Goal: Task Accomplishment & Management: Use online tool/utility

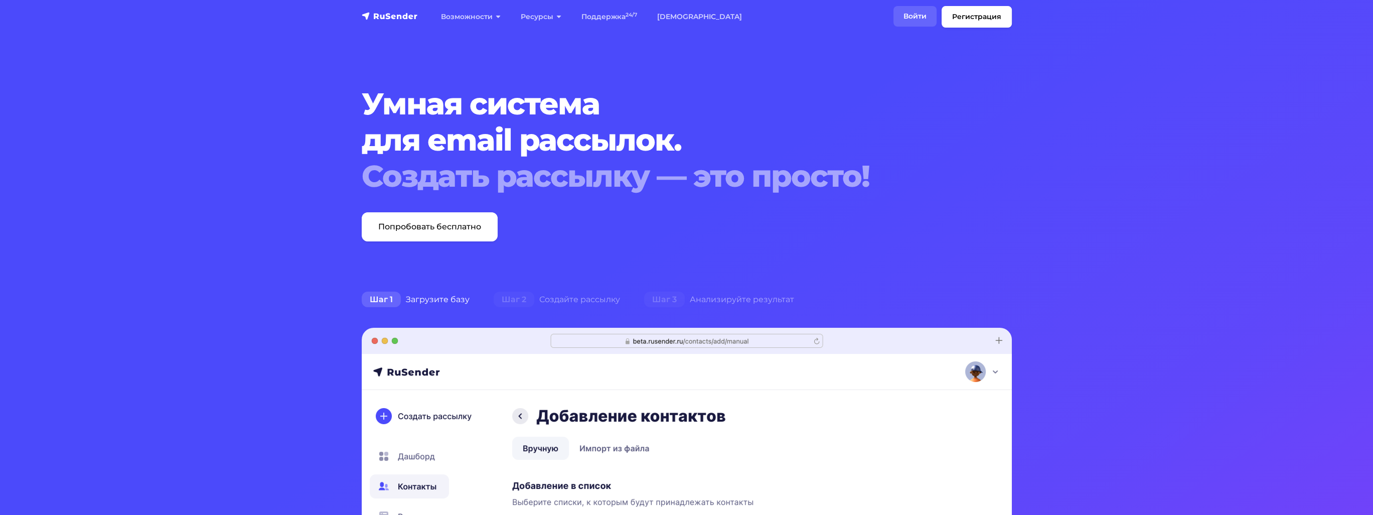
click at [918, 19] on link "Войти" at bounding box center [915, 16] width 43 height 21
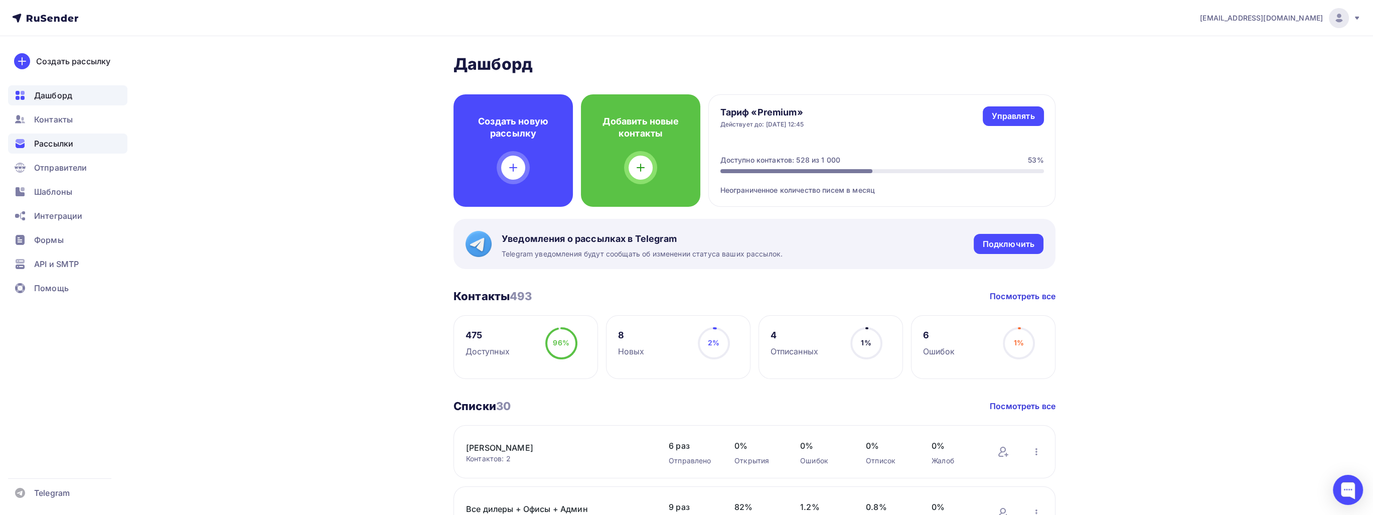
click at [74, 147] on div "Рассылки" at bounding box center [67, 143] width 119 height 20
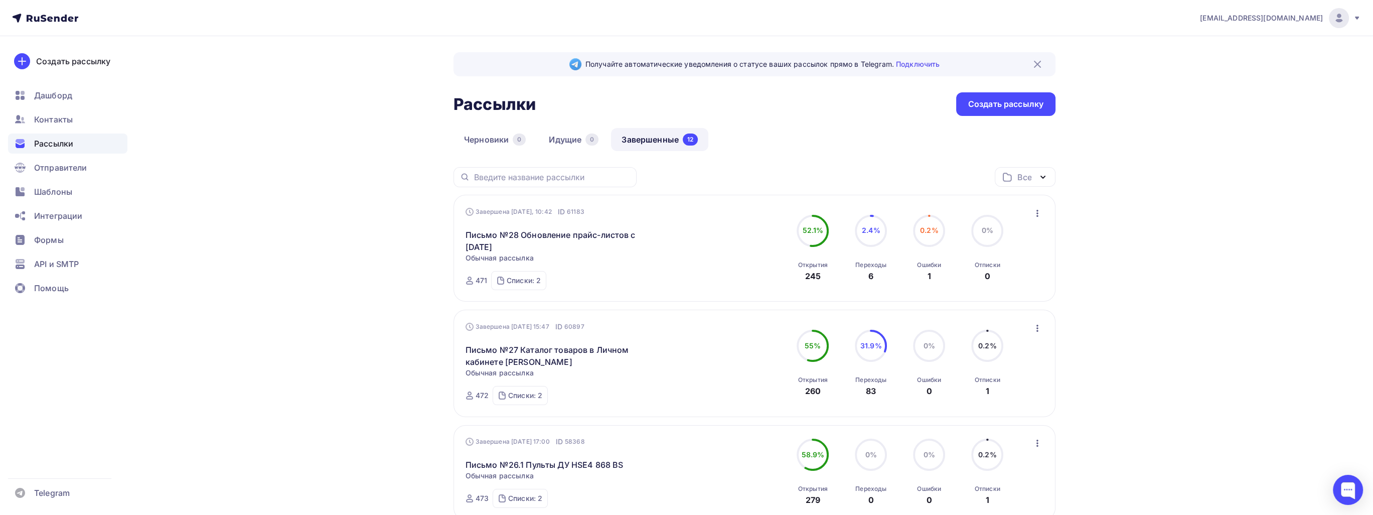
click at [1039, 210] on icon "button" at bounding box center [1038, 213] width 12 height 12
click at [1015, 277] on div "Копировать в новую" at bounding box center [991, 279] width 103 height 12
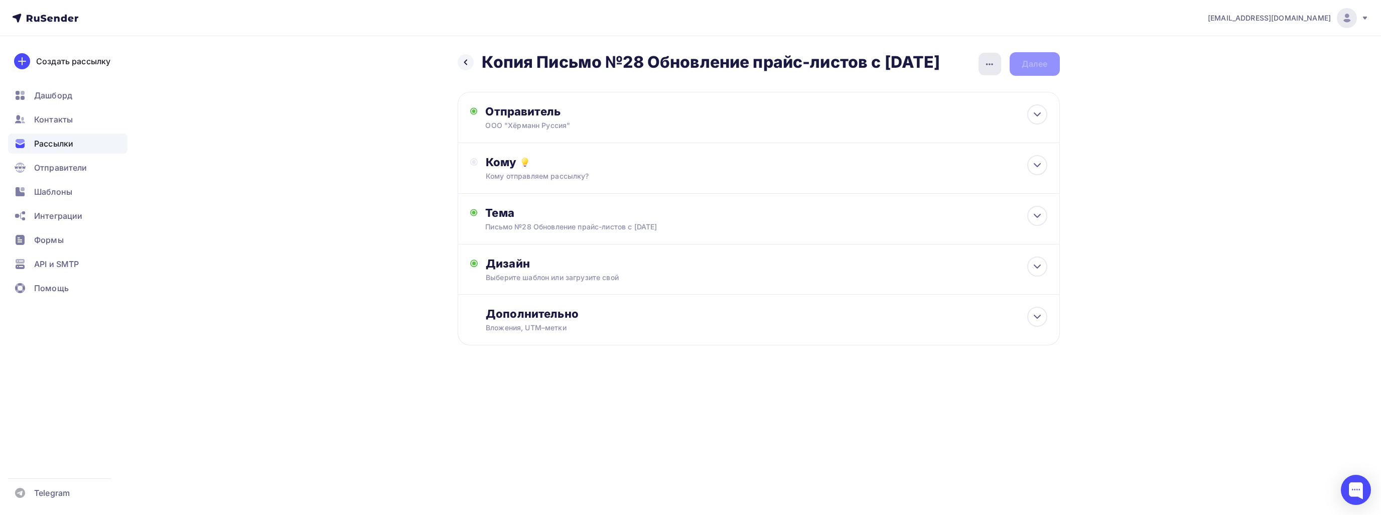
click at [994, 64] on icon "button" at bounding box center [989, 64] width 12 height 12
click at [929, 117] on div "Переименовать рассылку" at bounding box center [936, 115] width 124 height 12
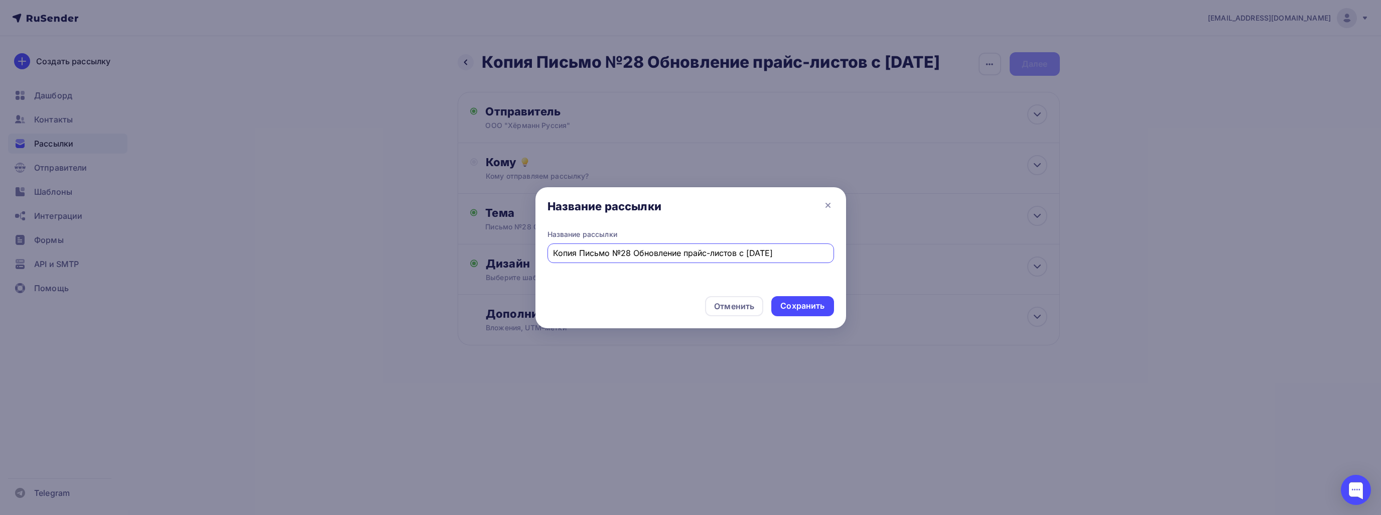
drag, startPoint x: 577, startPoint y: 254, endPoint x: 543, endPoint y: 254, distance: 33.6
click at [543, 254] on div "Название рассылки Копия Письмо №28 Обновление прайс-листов с [DATE]" at bounding box center [690, 258] width 311 height 59
drag, startPoint x: 608, startPoint y: 252, endPoint x: 832, endPoint y: 258, distance: 224.4
click at [832, 258] on div "Письмо №28 Обновление прайс-листов с [DATE]" at bounding box center [690, 253] width 287 height 20
click at [601, 254] on input "Письмо №28 Обучения по продукции: Промышленные ворота и перегрузочная техника" at bounding box center [690, 253] width 275 height 12
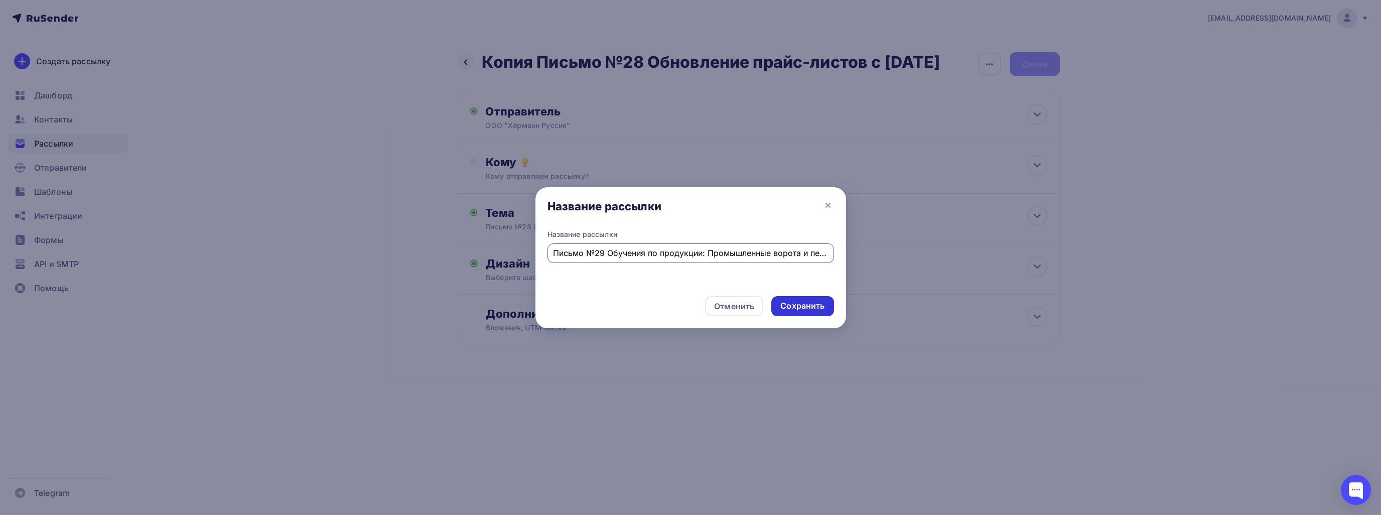
type input "Письмо №29 Обучения по продукции: Промышленные ворота и перегрузочная техника"
click at [802, 302] on div "Сохранить" at bounding box center [802, 306] width 44 height 12
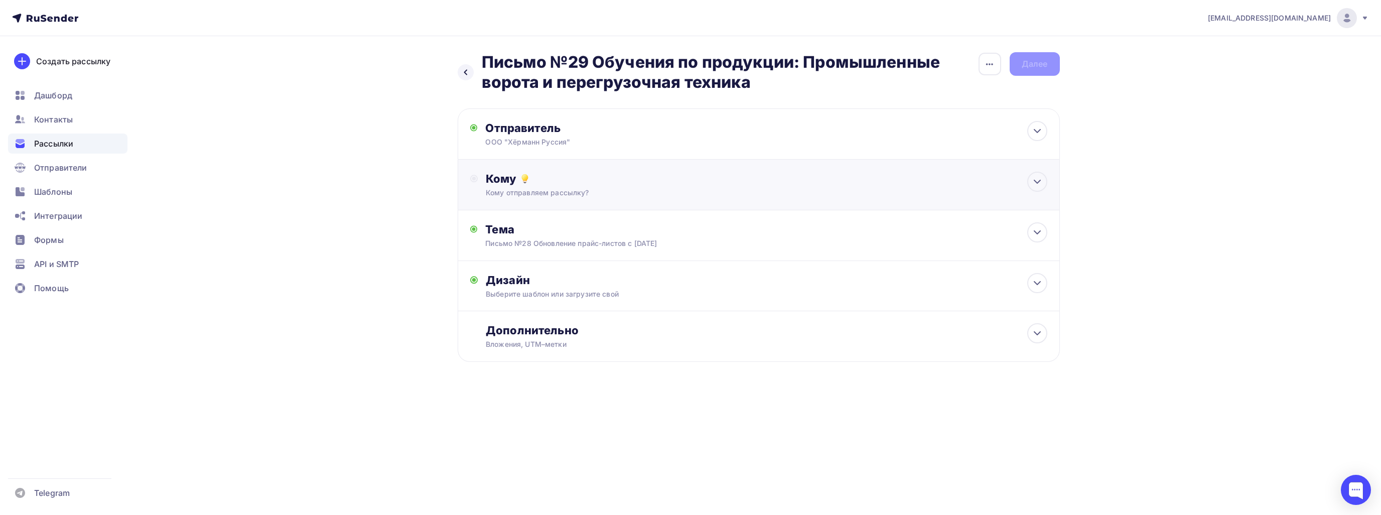
click at [1039, 177] on icon at bounding box center [1037, 182] width 12 height 12
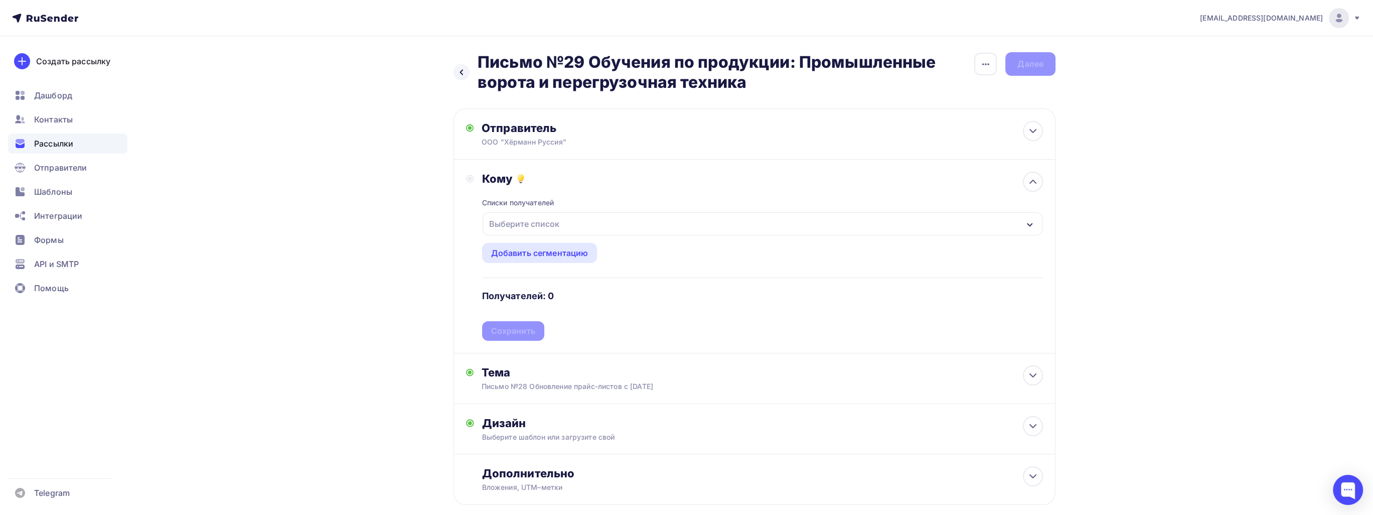
click at [532, 213] on div "Выберите список" at bounding box center [763, 223] width 560 height 23
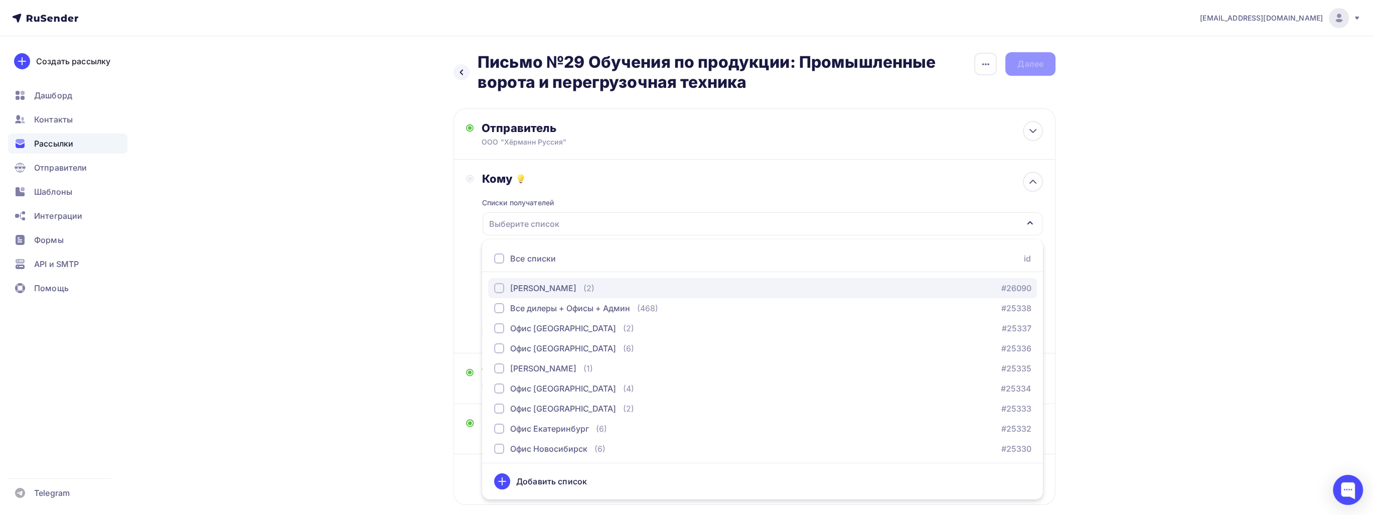
click at [541, 282] on div "[PERSON_NAME]" at bounding box center [543, 288] width 66 height 12
click at [544, 306] on div "Все дилеры + Офисы + Админ" at bounding box center [570, 308] width 120 height 12
click at [420, 304] on div "Назад Письмо №29 Обучения по продукции: Промышленные ворота и перегрузочная тех…" at bounding box center [686, 302] width 822 height 533
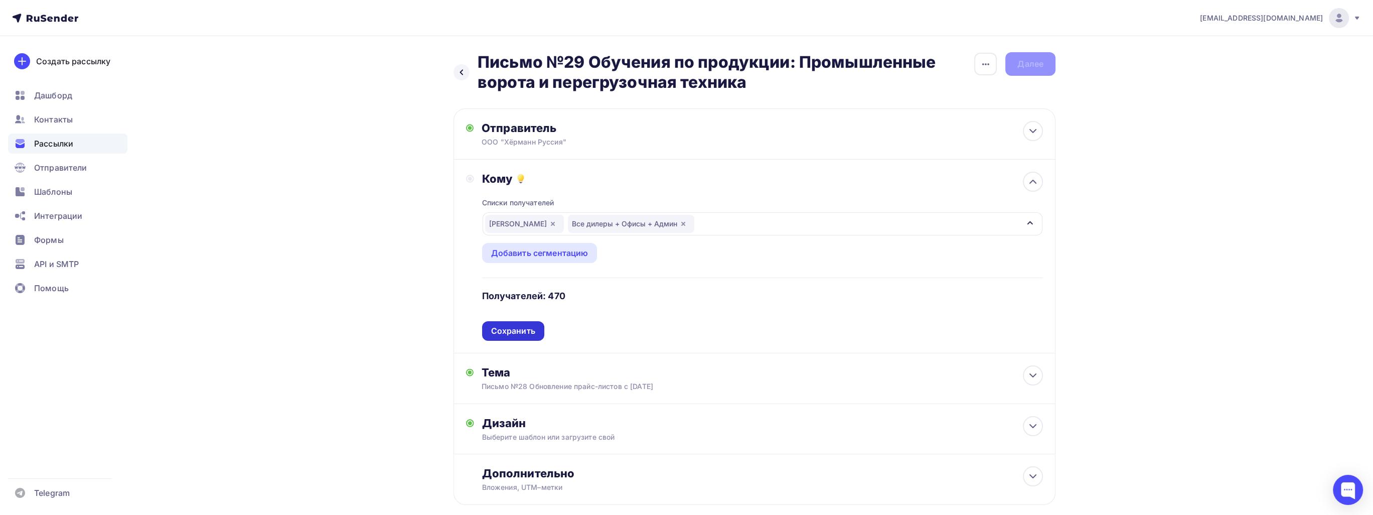
click at [522, 328] on div "Сохранить" at bounding box center [513, 331] width 44 height 12
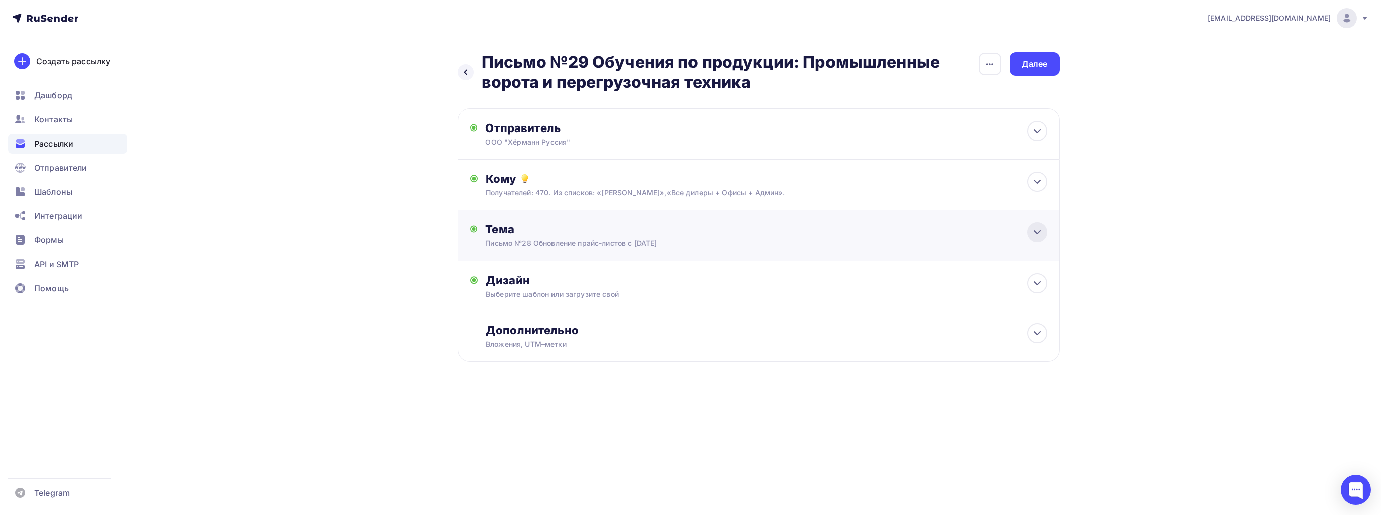
drag, startPoint x: 1036, startPoint y: 230, endPoint x: 1028, endPoint y: 236, distance: 9.7
click at [1036, 230] on icon at bounding box center [1037, 232] width 12 height 12
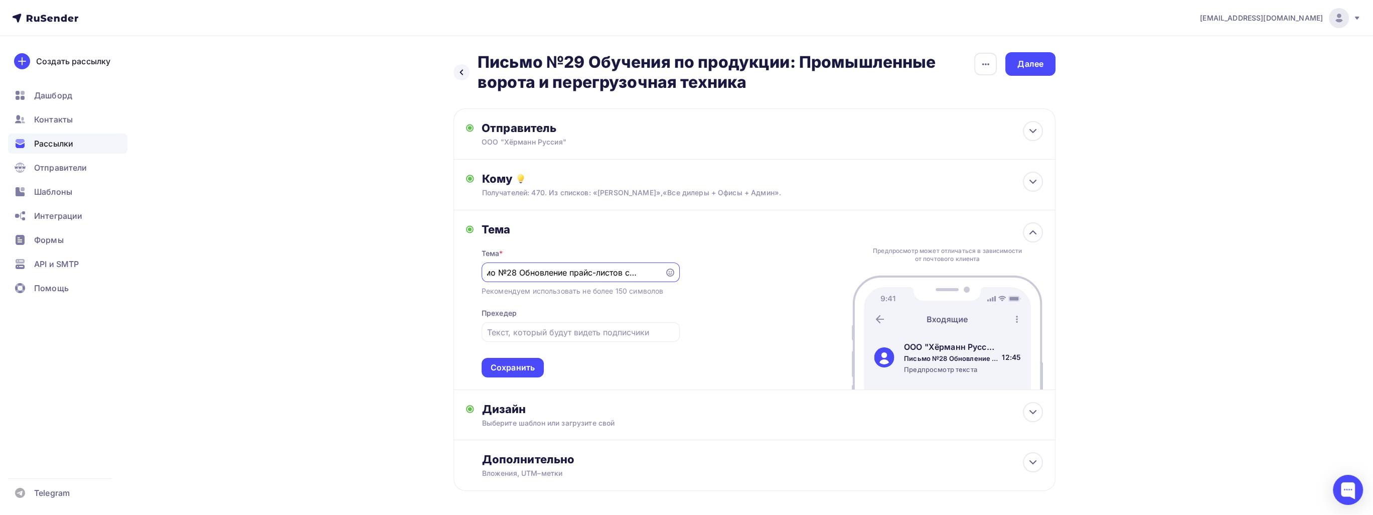
drag, startPoint x: 498, startPoint y: 272, endPoint x: 750, endPoint y: 291, distance: 252.1
click at [750, 291] on div "Тема Тема * Письмо №28 Обновление прайс-листов с [DATE] Рекомендуем использоват…" at bounding box center [755, 300] width 602 height 180
paste input "Обучения по продукции: Промышленные ворота и перегрузочная техника"
type input "Письмо №29 Обучения по продукции: Промышленные ворота и перегрузочная техника"
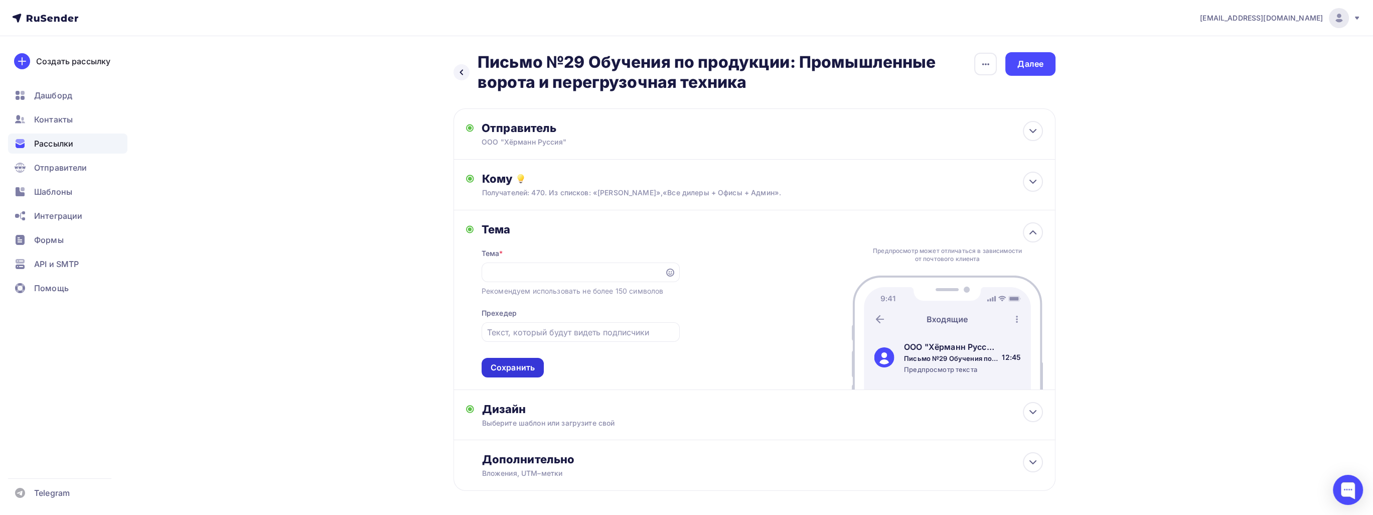
click at [513, 366] on div "Сохранить" at bounding box center [513, 368] width 44 height 12
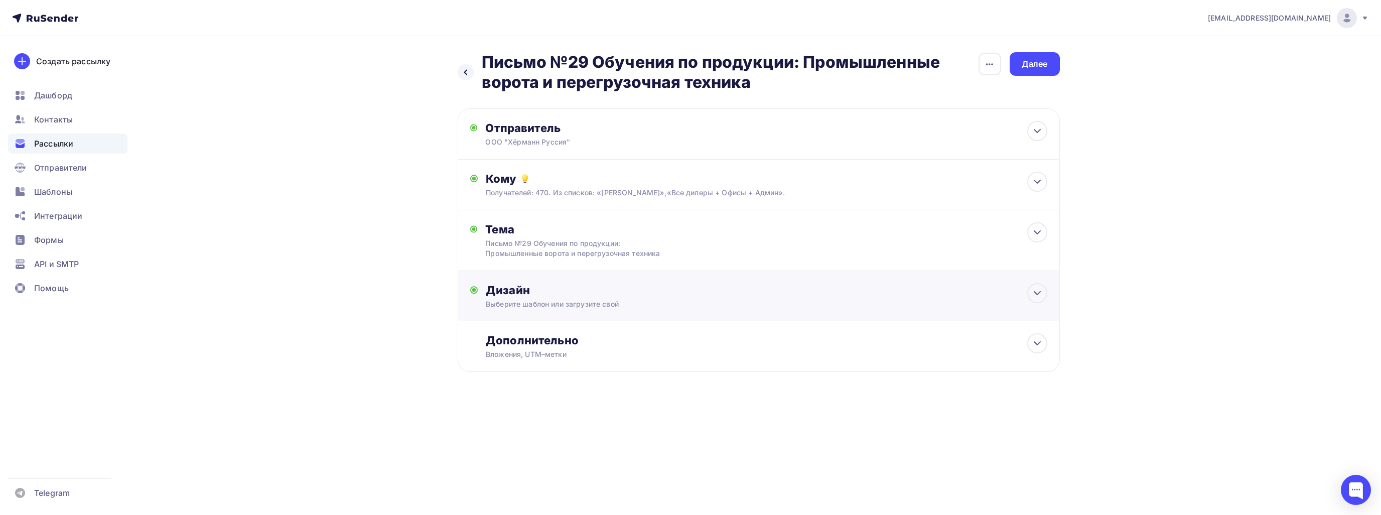
click at [873, 279] on div "Дизайн Выберите шаблон или загрузите свой Размер письма: 122 Kb Заменить шаблон…" at bounding box center [759, 296] width 602 height 50
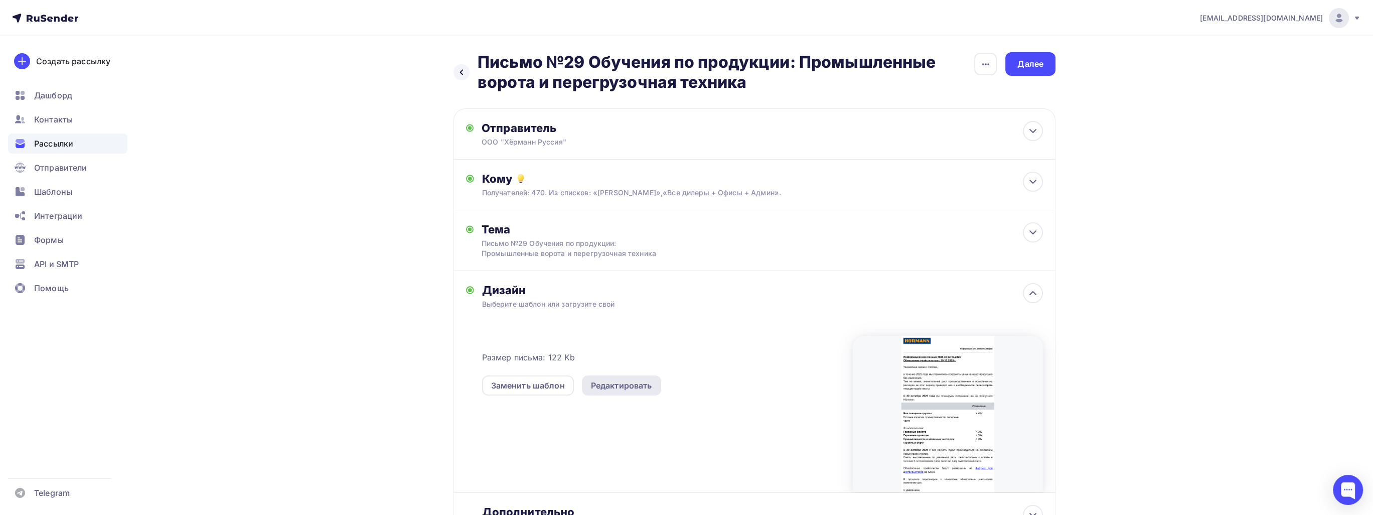
click at [614, 385] on div "Редактировать" at bounding box center [621, 385] width 61 height 12
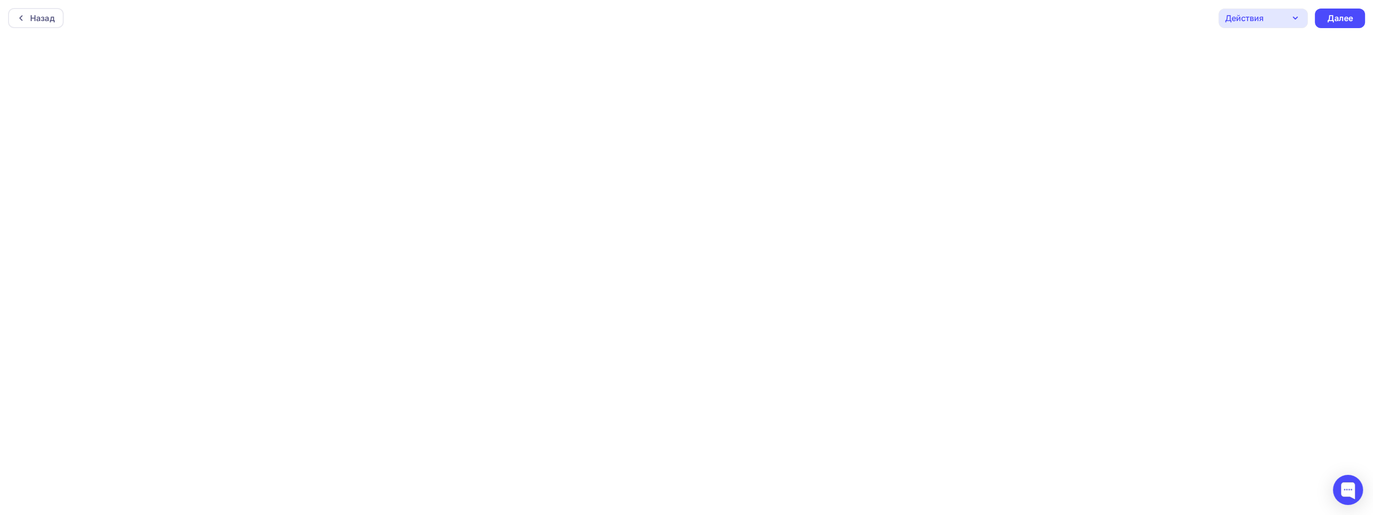
click at [1296, 14] on icon "button" at bounding box center [1296, 18] width 12 height 12
click at [1284, 48] on div "Отправить тестовое письмо" at bounding box center [1304, 48] width 115 height 12
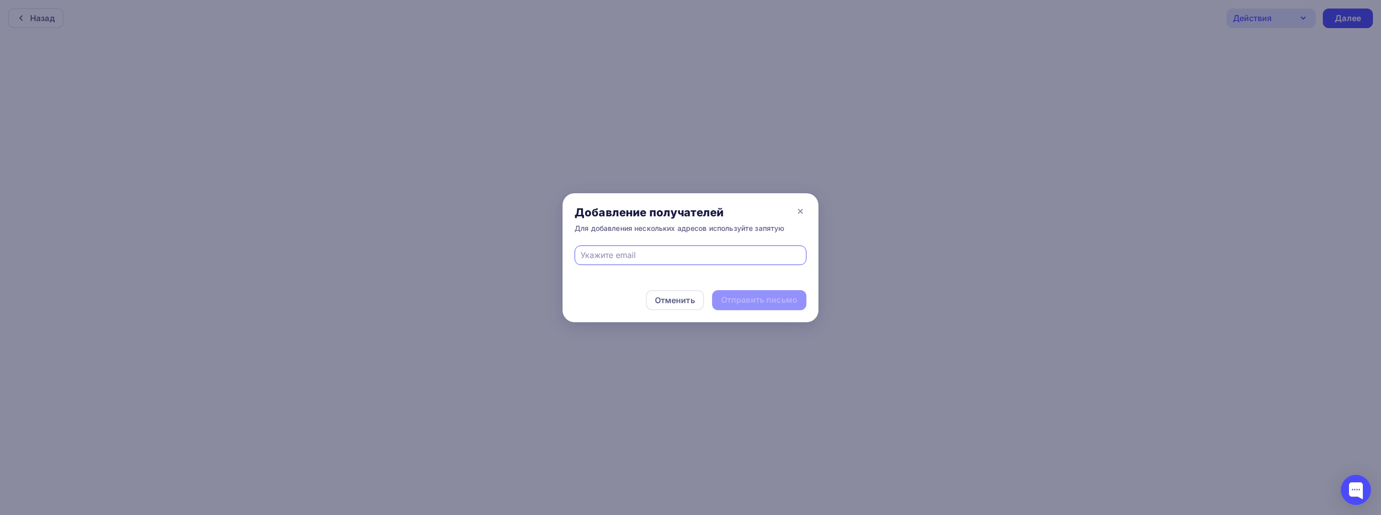
click at [657, 259] on input "text" at bounding box center [691, 255] width 220 height 12
type input "[EMAIL_ADDRESS][DOMAIN_NAME]"
click at [780, 297] on div "Отправить письмо" at bounding box center [759, 300] width 76 height 12
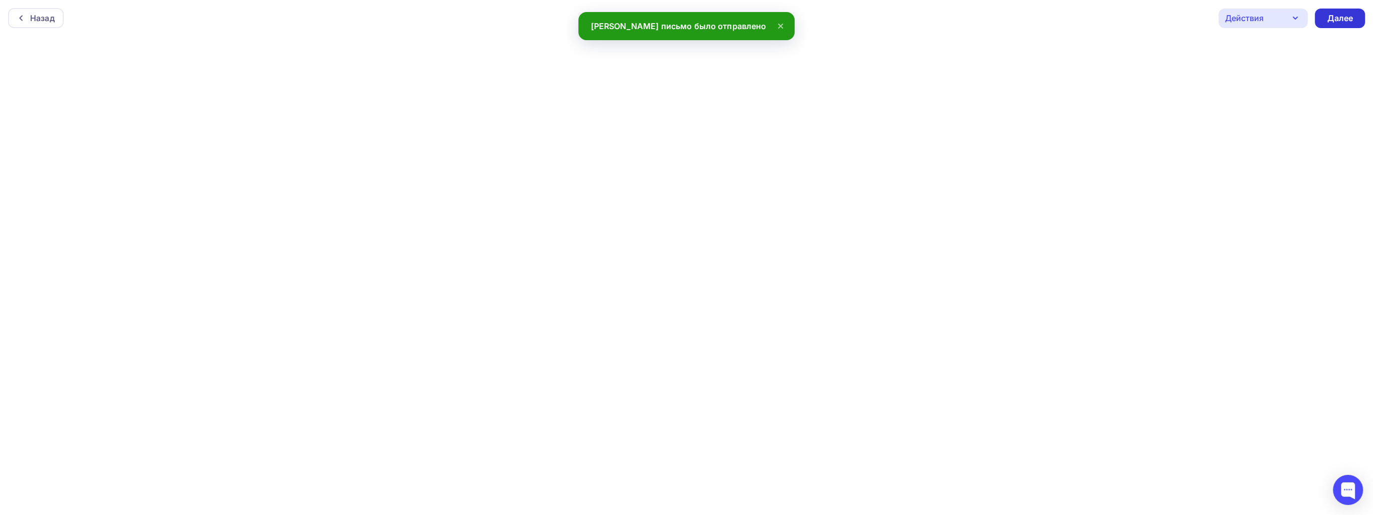
click at [1321, 16] on div "Далее" at bounding box center [1340, 19] width 50 height 20
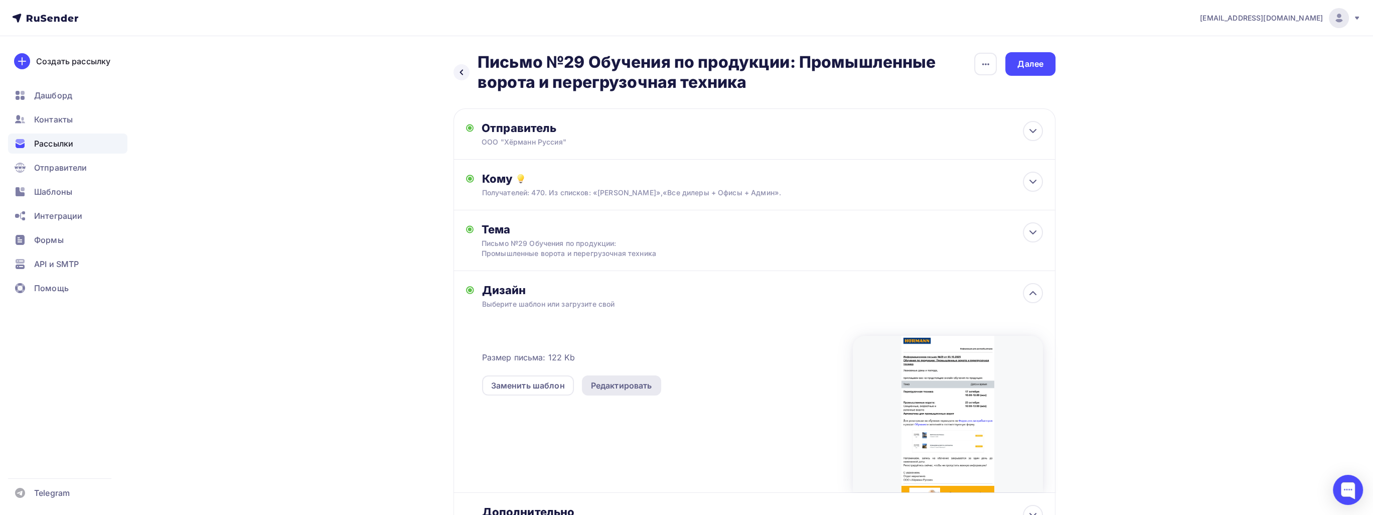
click at [621, 381] on div "Редактировать" at bounding box center [621, 385] width 61 height 12
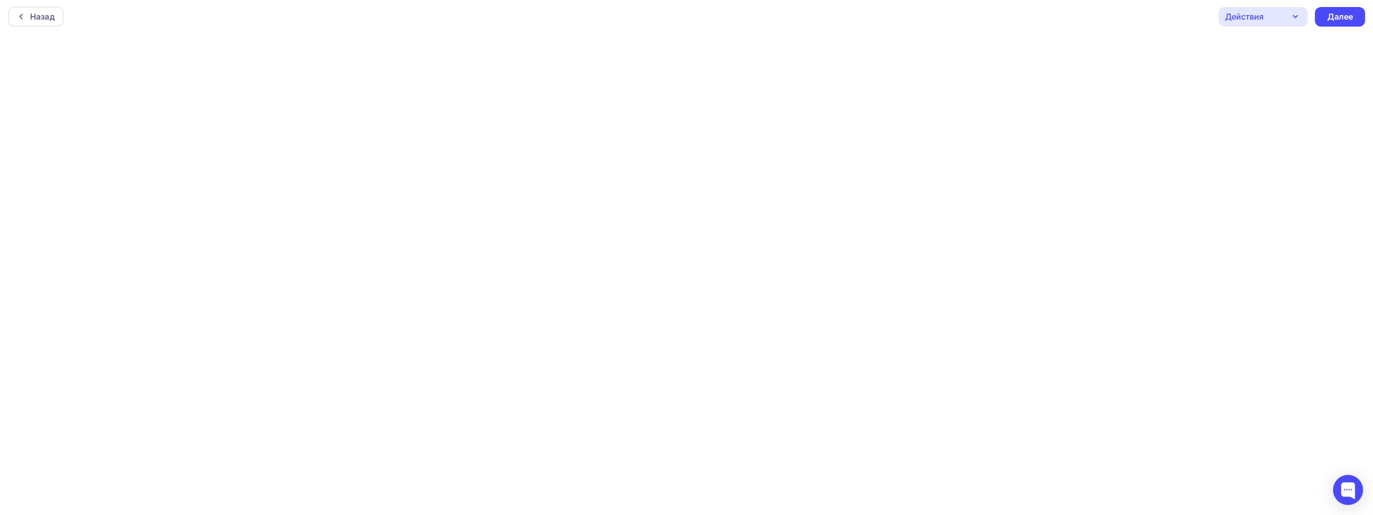
scroll to position [2, 0]
click at [1341, 21] on div "Далее" at bounding box center [1340, 17] width 26 height 12
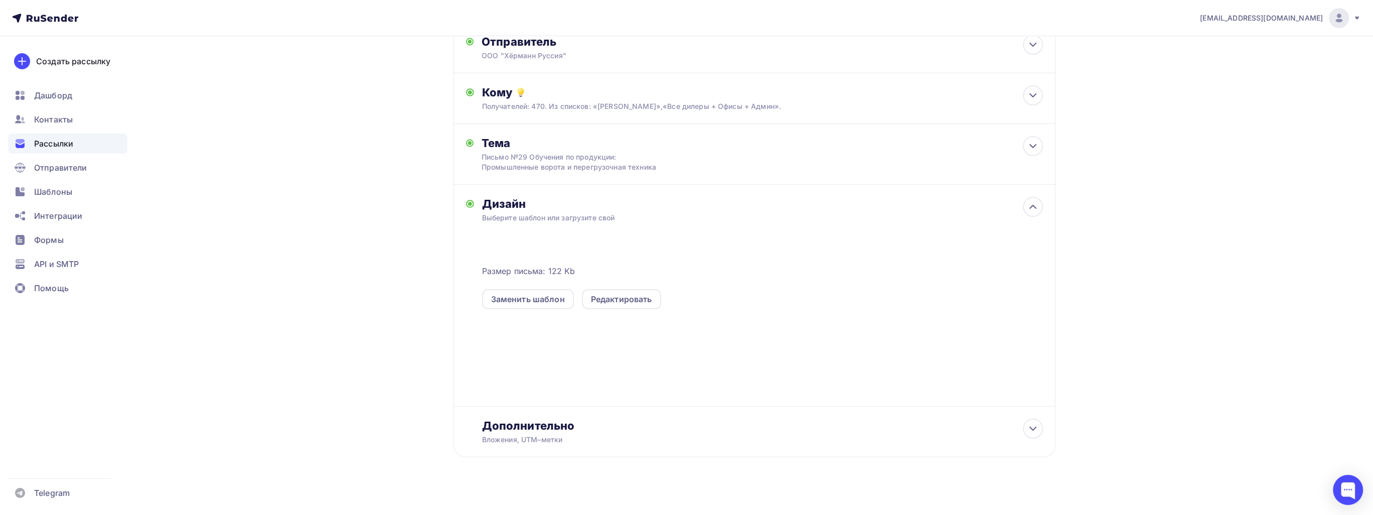
scroll to position [93, 0]
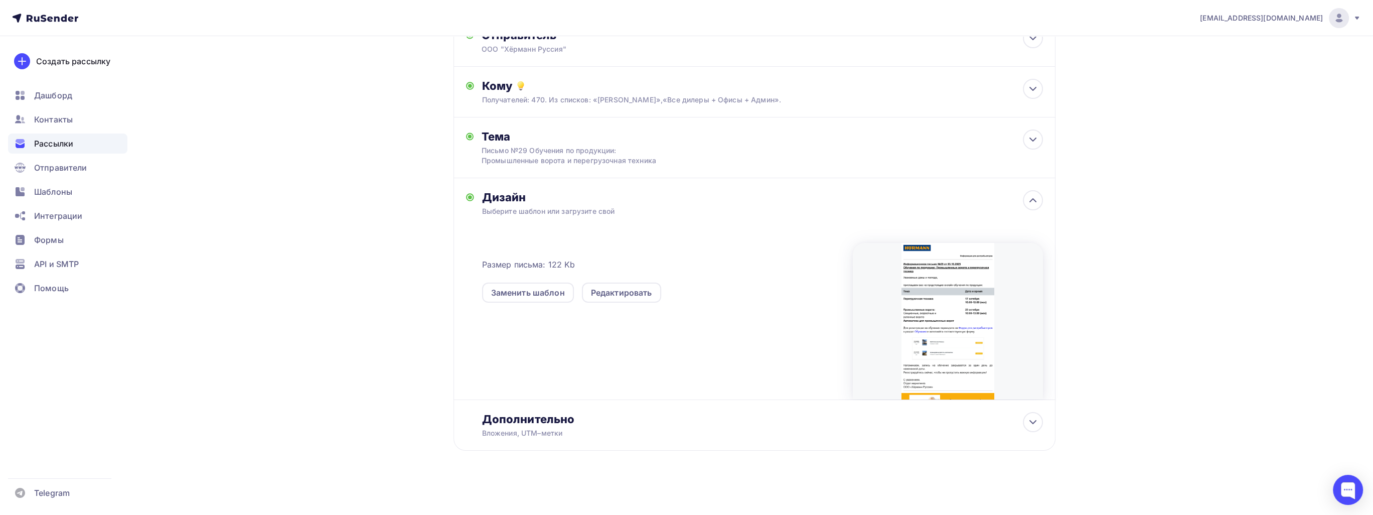
click at [952, 290] on div at bounding box center [948, 321] width 190 height 157
click at [984, 300] on div at bounding box center [948, 321] width 190 height 157
click at [1033, 198] on icon at bounding box center [1033, 200] width 12 height 12
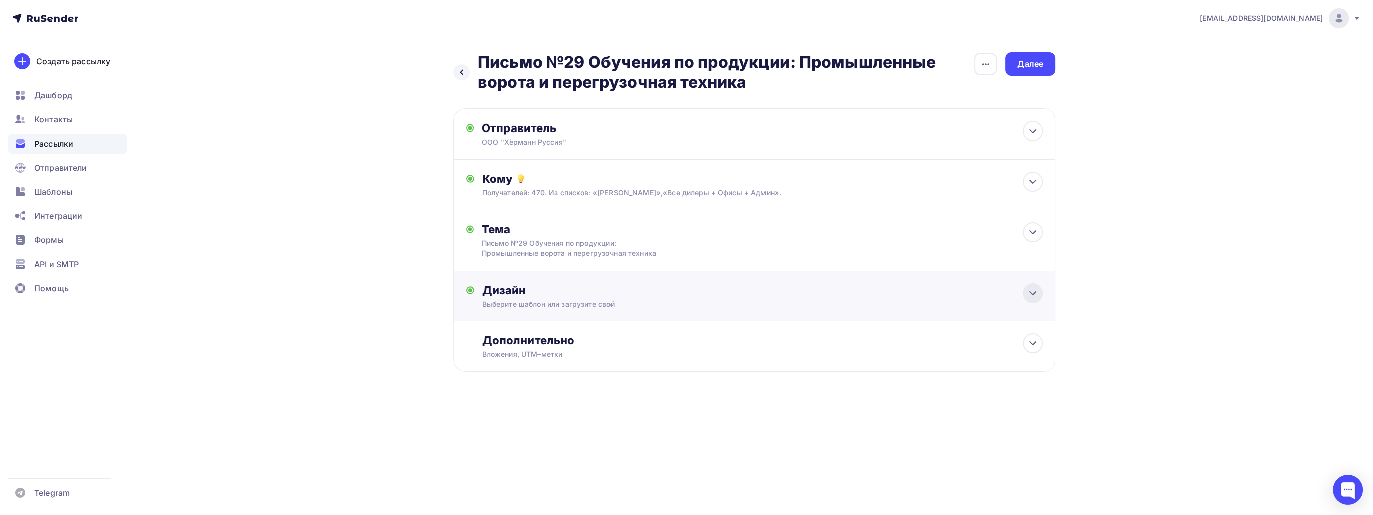
scroll to position [0, 0]
click at [1030, 293] on div at bounding box center [1037, 293] width 20 height 20
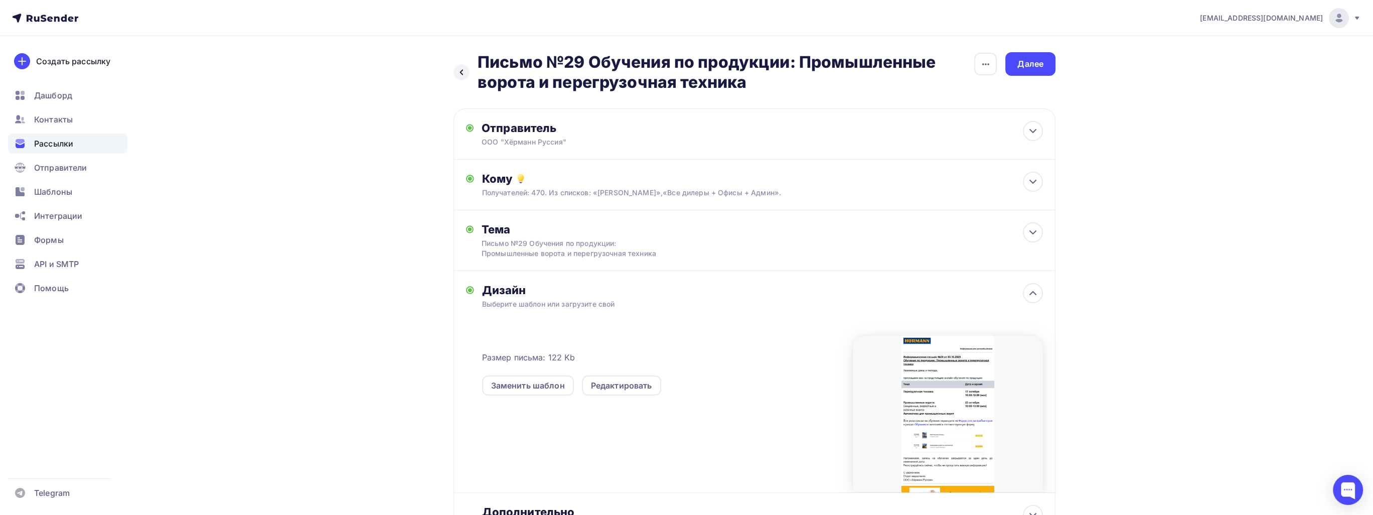
click at [907, 380] on div at bounding box center [948, 414] width 190 height 157
click at [1022, 62] on div "Далее" at bounding box center [1031, 64] width 26 height 12
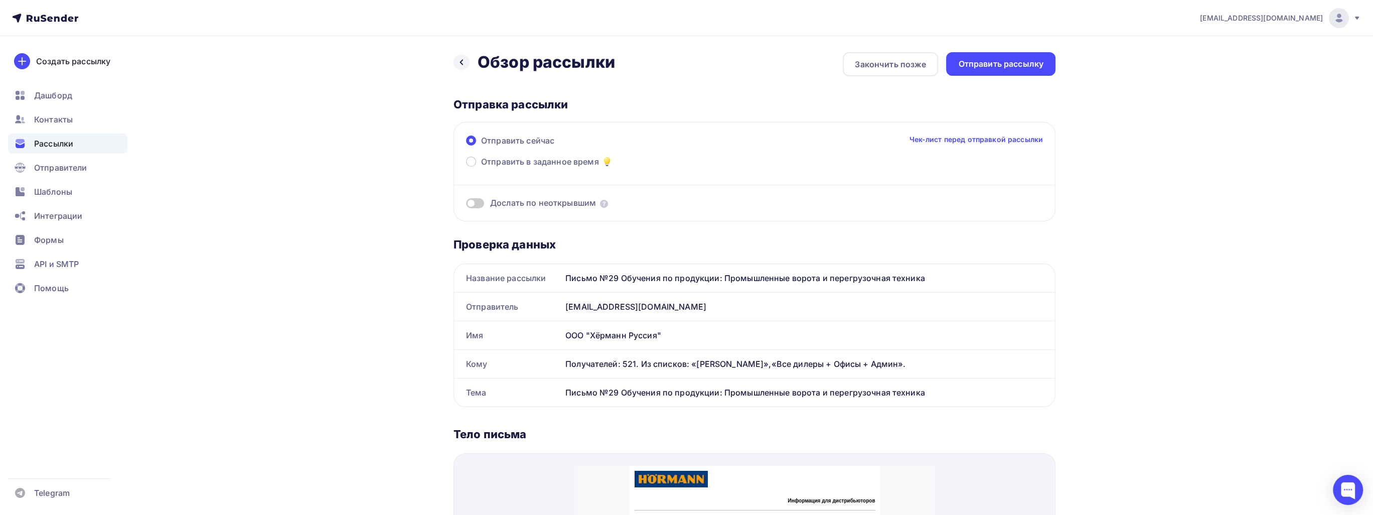
drag, startPoint x: 1000, startPoint y: 69, endPoint x: 1093, endPoint y: 221, distance: 178.1
click at [1093, 221] on div "Назад Обзор рассылки Обзор рассылки Закончить позже Отправить рассылку Отправка…" at bounding box center [686, 486] width 822 height 900
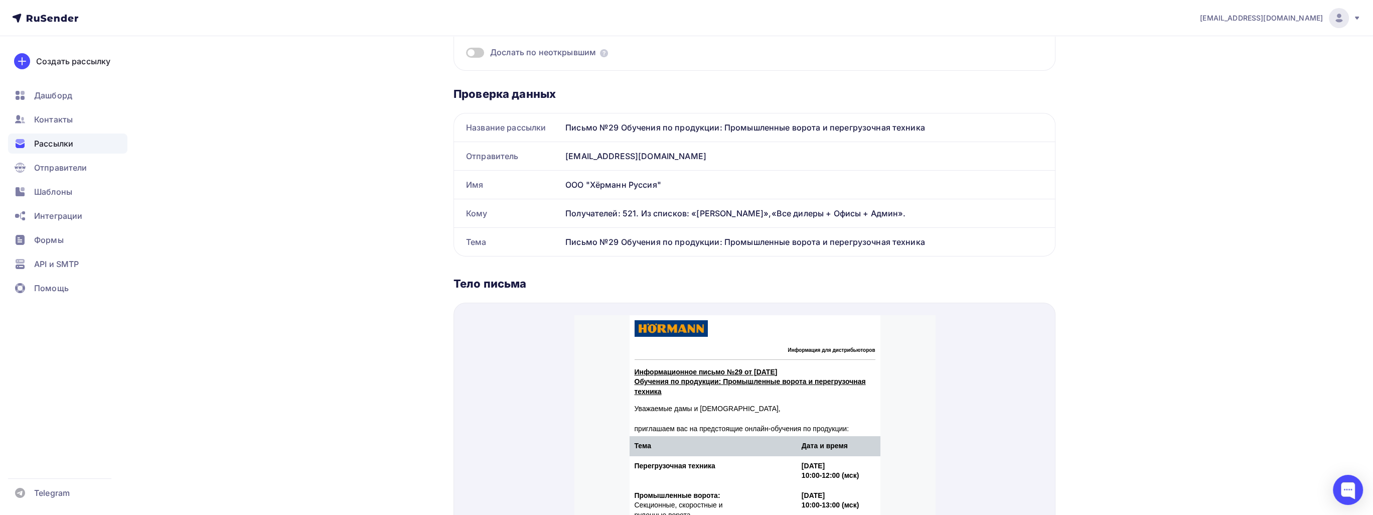
click at [1132, 336] on div "[EMAIL_ADDRESS][DOMAIN_NAME] Аккаунт Тарифы Выйти Создать рассылку [GEOGRAPHIC_…" at bounding box center [686, 317] width 1373 height 936
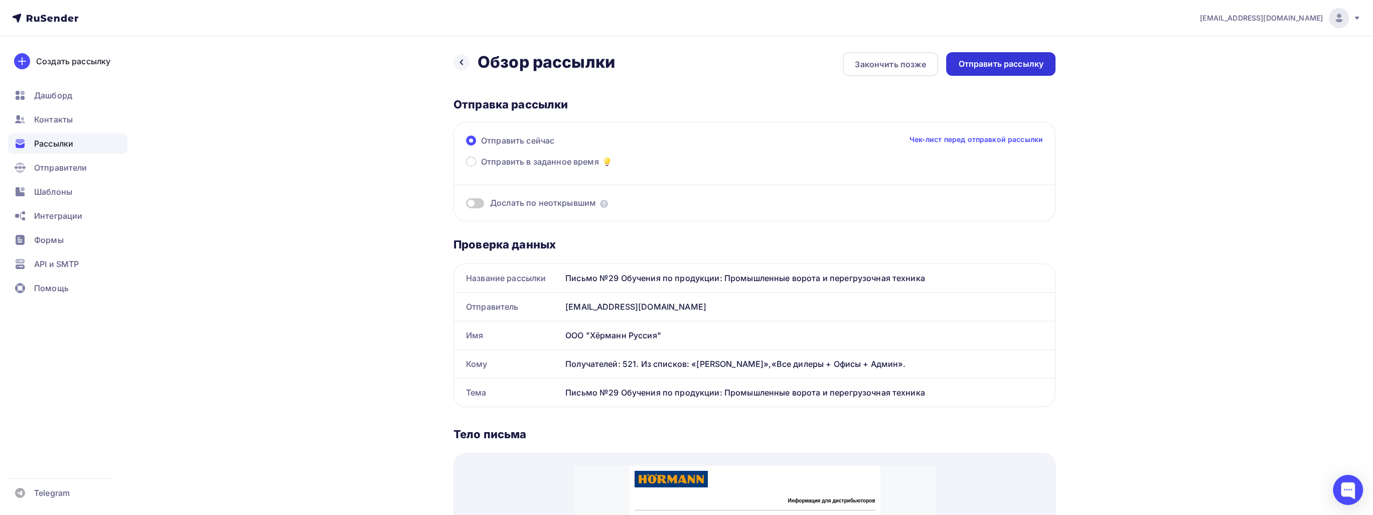
click at [1019, 67] on div "Отправить рассылку" at bounding box center [1000, 64] width 85 height 12
